Goal: Navigation & Orientation: Go to known website

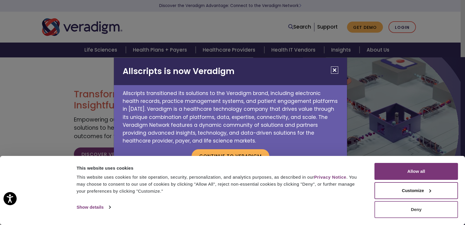
click at [391, 212] on button "Deny" at bounding box center [416, 210] width 84 height 17
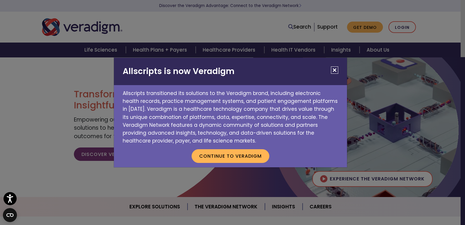
click at [335, 67] on button "Close" at bounding box center [334, 70] width 7 height 7
